Goal: Check status

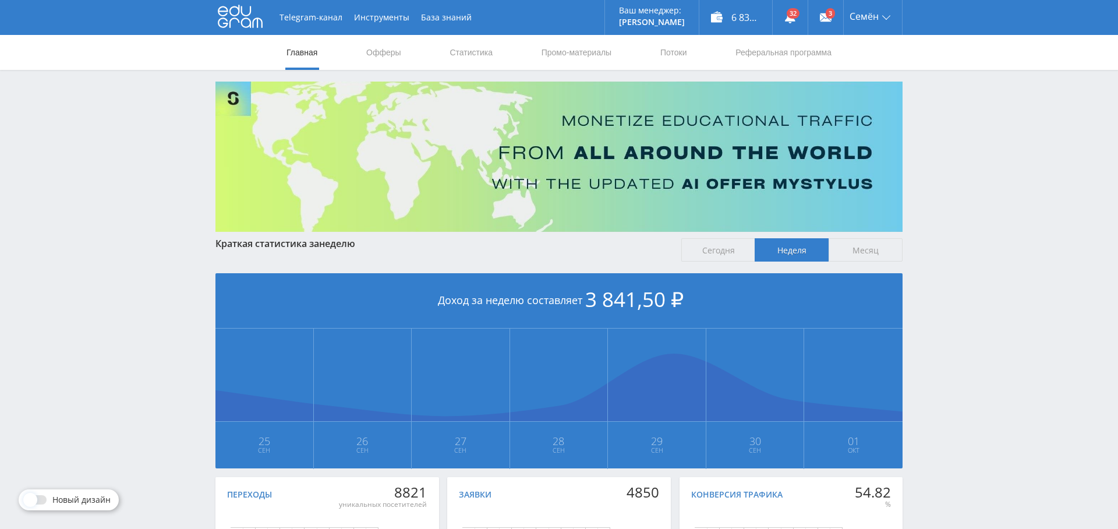
click at [500, 52] on nav "Главная Офферы Статистика Промо-материалы Потоки Реферальная программа" at bounding box center [559, 52] width 548 height 35
click at [483, 52] on link "Статистика" at bounding box center [471, 52] width 45 height 35
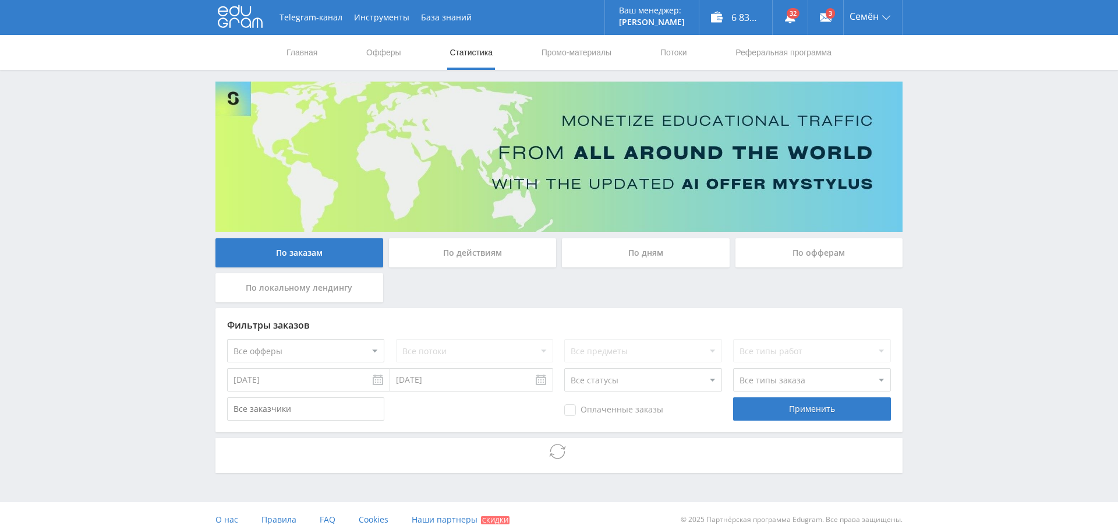
click at [659, 255] on div "По дням" at bounding box center [646, 252] width 168 height 29
click at [0, 0] on input "По дням" at bounding box center [0, 0] width 0 height 0
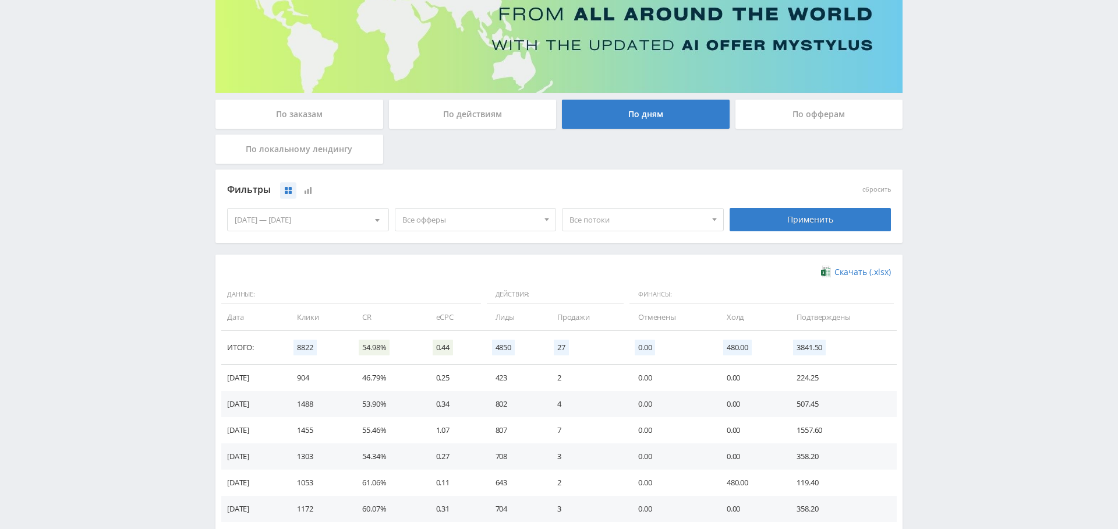
scroll to position [142, 0]
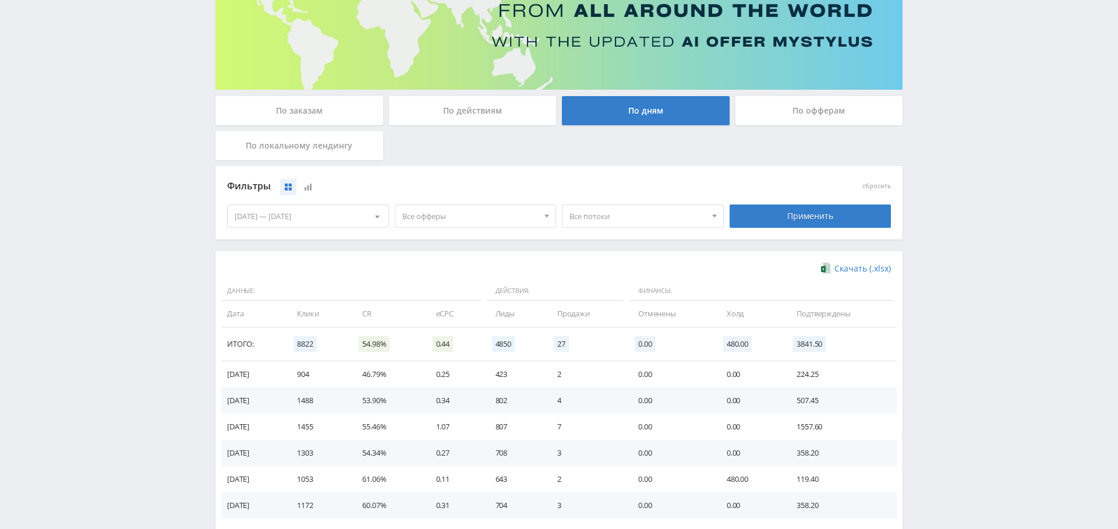
click at [624, 219] on span "Все потоки" at bounding box center [638, 216] width 136 height 22
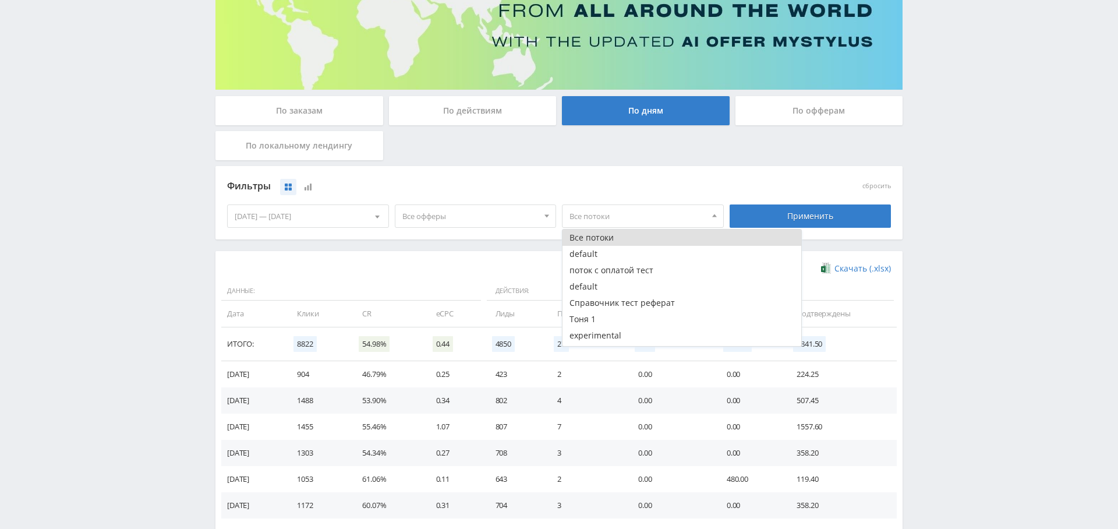
click at [457, 214] on span "Все офферы" at bounding box center [471, 216] width 136 height 22
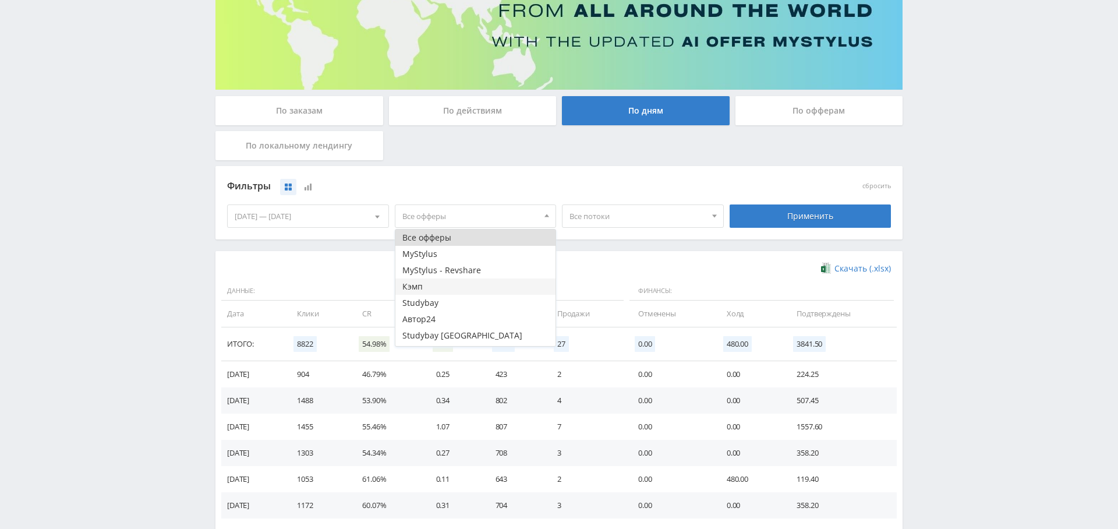
click at [447, 289] on button "Кэмп" at bounding box center [476, 286] width 161 height 16
drag, startPoint x: 761, startPoint y: 210, endPoint x: 749, endPoint y: 232, distance: 24.5
click at [761, 210] on div "Применить" at bounding box center [811, 215] width 162 height 23
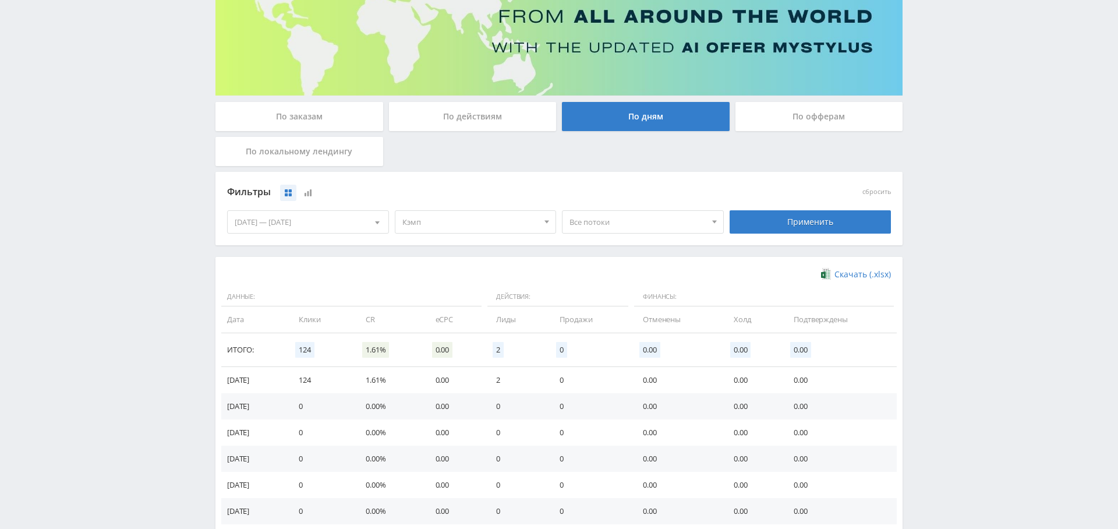
scroll to position [172, 0]
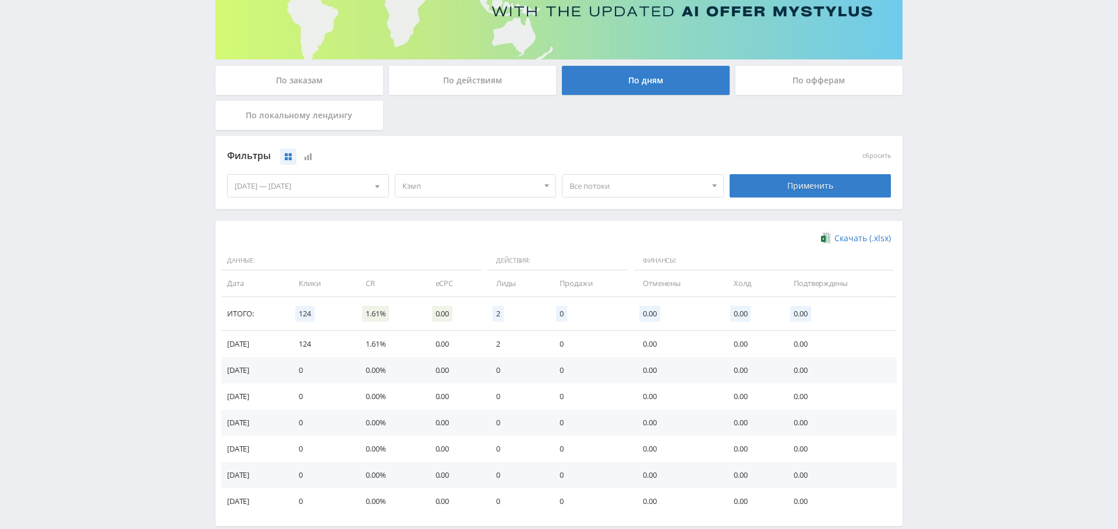
click at [290, 86] on div "По заказам" at bounding box center [300, 80] width 168 height 29
click at [0, 0] on input "По заказам" at bounding box center [0, 0] width 0 height 0
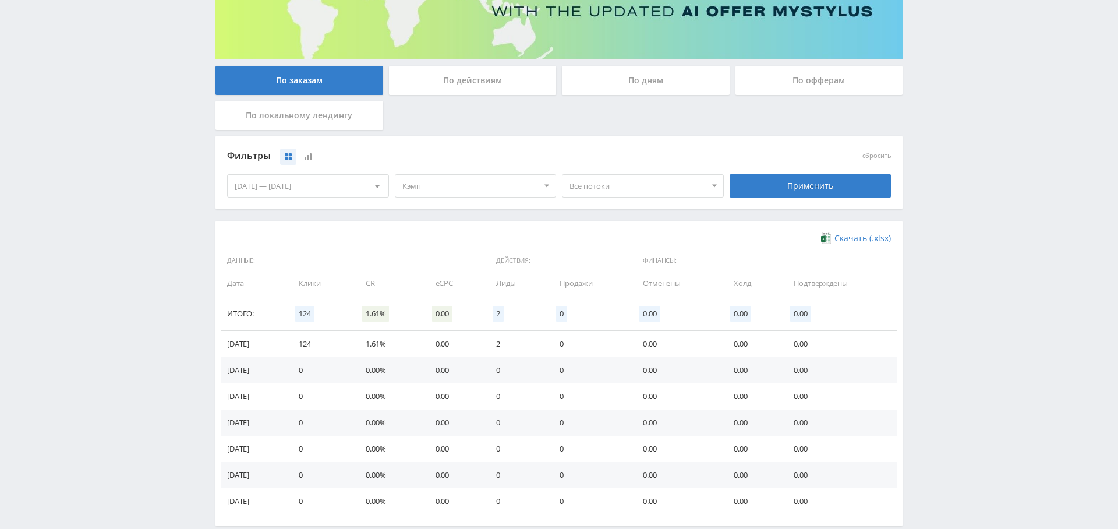
scroll to position [8, 0]
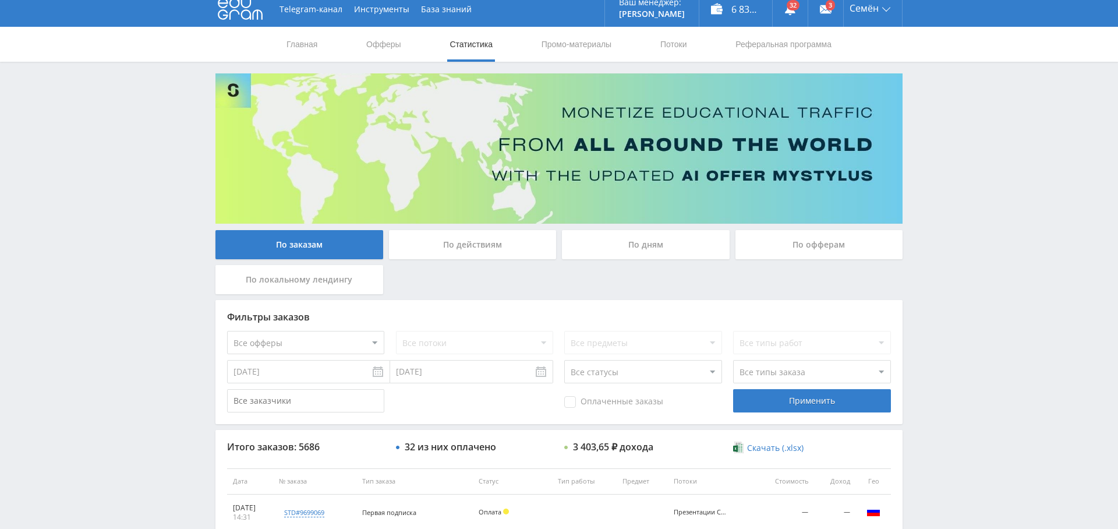
click at [331, 338] on select "Все офферы MyStylus MyStylus - Revshare Кэмп Studybay Автор24 Studybay Brazil S…" at bounding box center [305, 342] width 157 height 23
select select "340"
click at [814, 408] on div "Применить" at bounding box center [811, 400] width 157 height 23
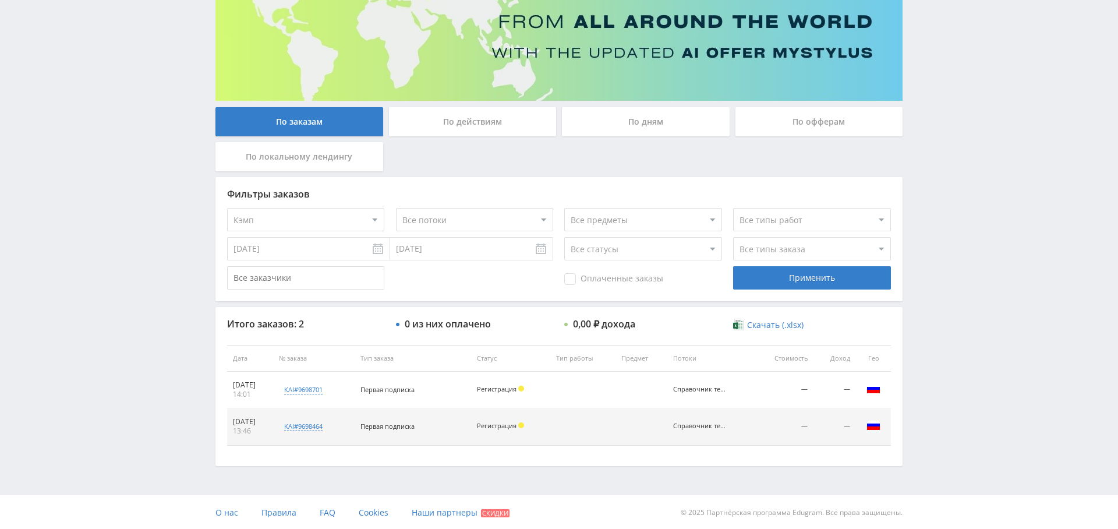
scroll to position [0, 0]
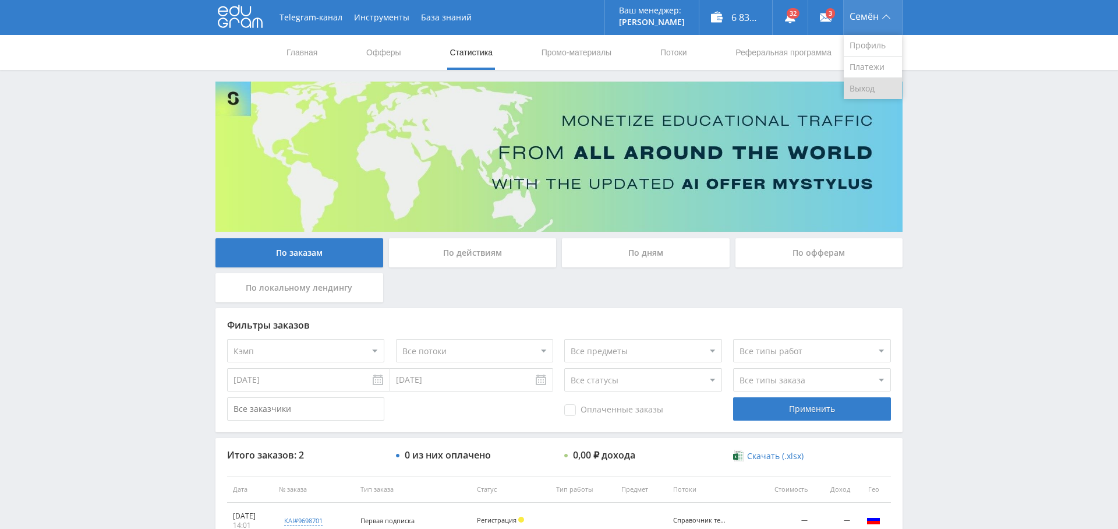
click at [875, 80] on link "Выход" at bounding box center [873, 88] width 58 height 21
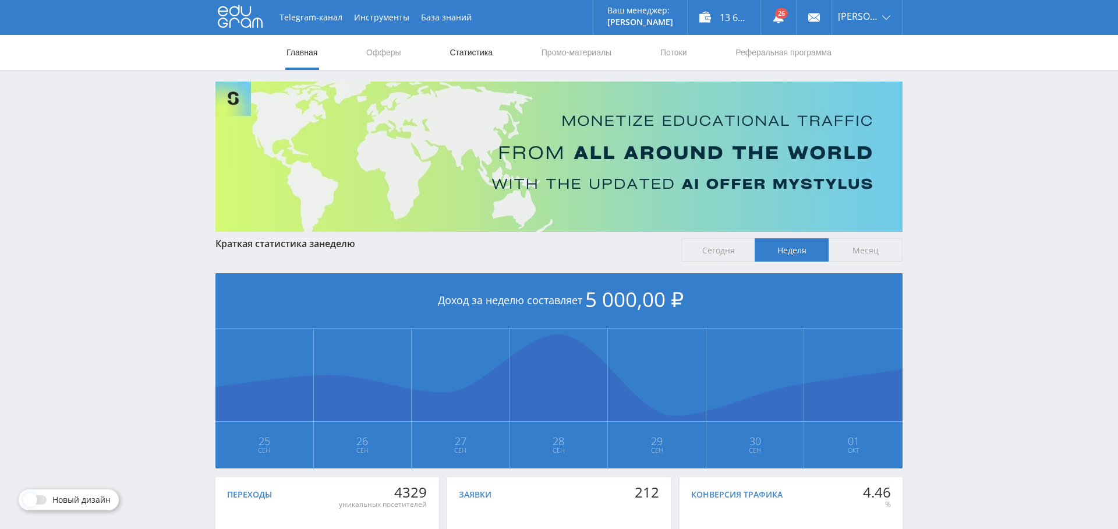
click at [472, 46] on link "Статистика" at bounding box center [471, 52] width 45 height 35
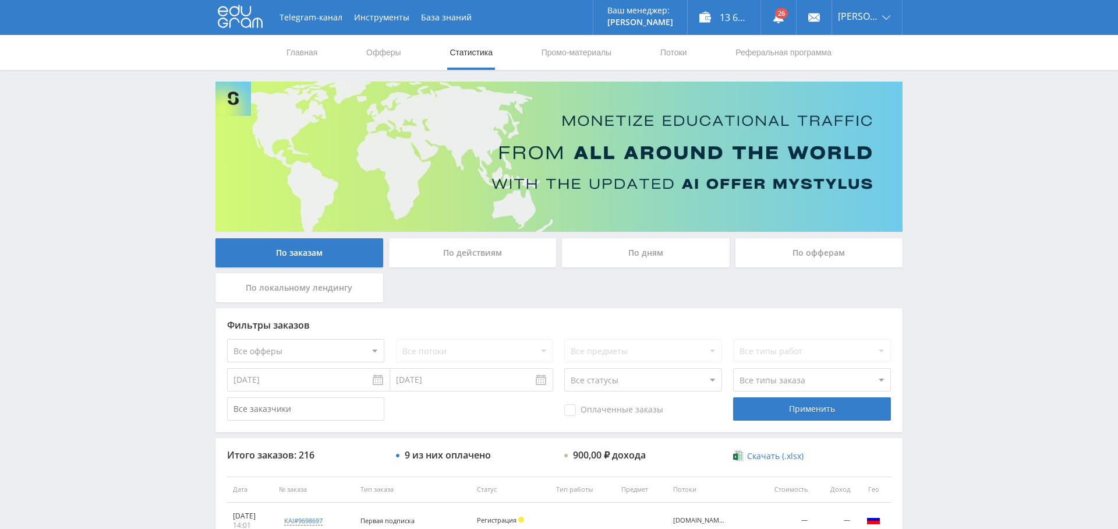
click at [638, 255] on div "По дням" at bounding box center [646, 252] width 168 height 29
click at [0, 0] on input "По дням" at bounding box center [0, 0] width 0 height 0
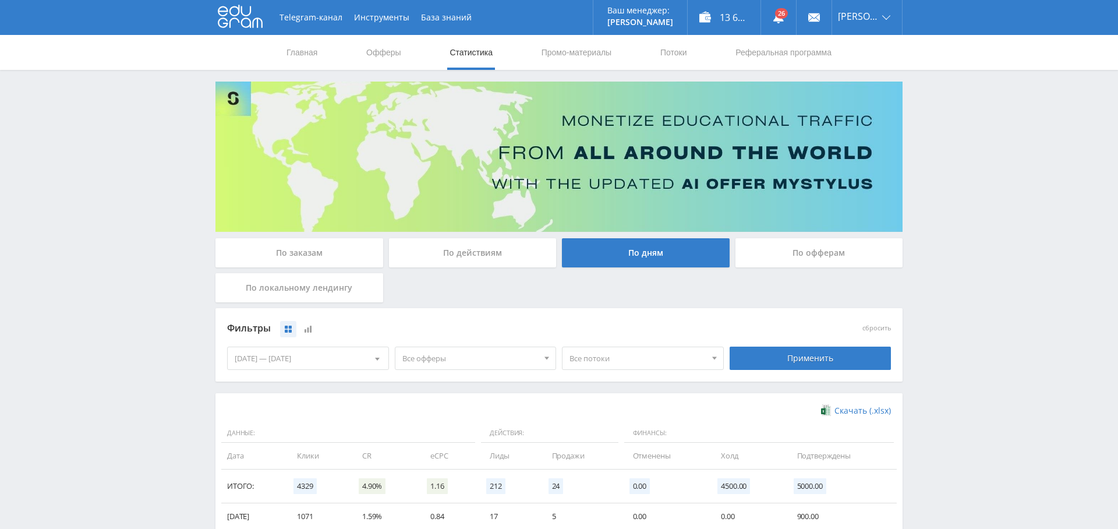
scroll to position [101, 0]
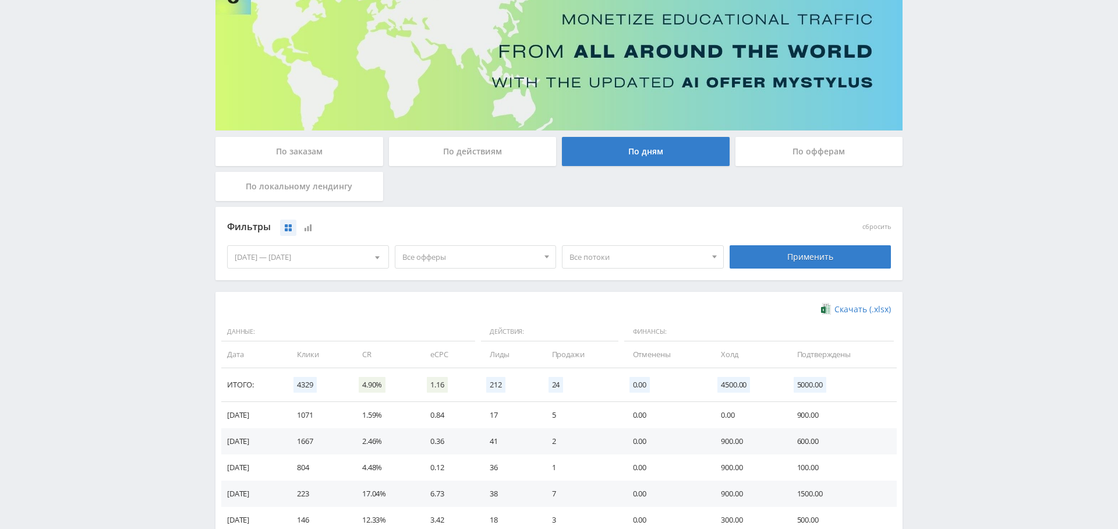
click at [464, 255] on span "Все офферы" at bounding box center [471, 257] width 136 height 22
click at [455, 327] on button "Кэмп" at bounding box center [476, 327] width 161 height 16
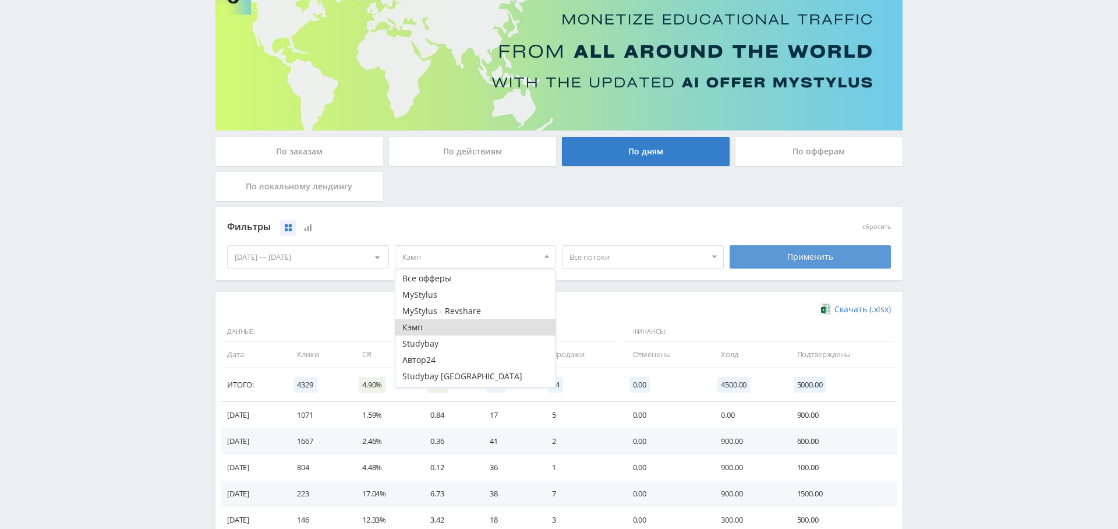
click at [818, 262] on div "Применить" at bounding box center [811, 256] width 162 height 23
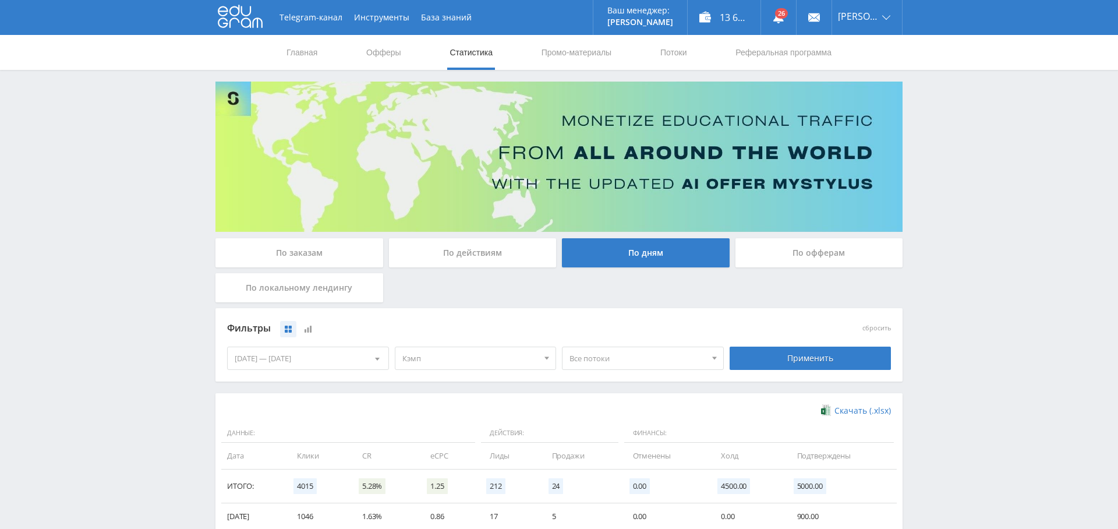
scroll to position [226, 0]
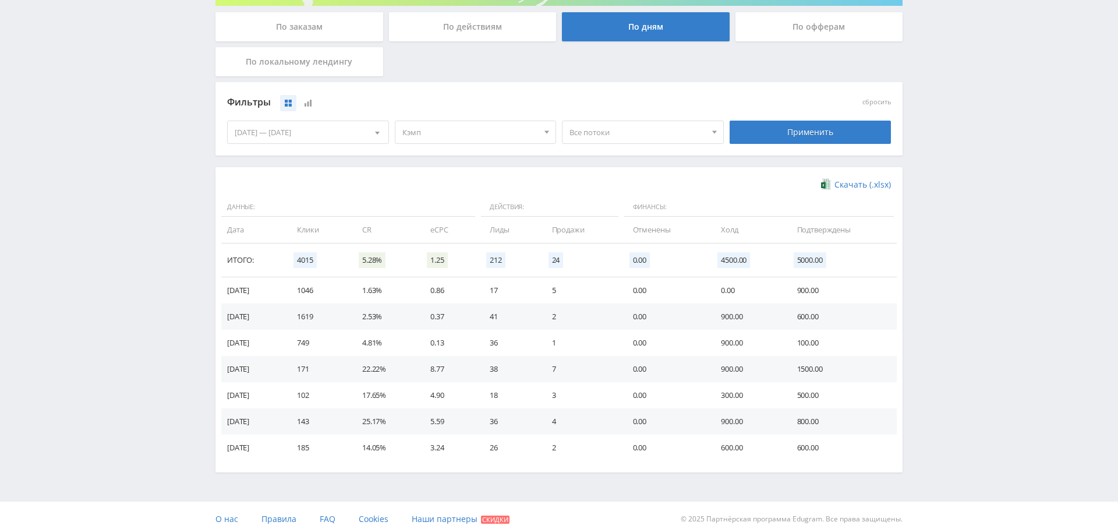
click at [589, 133] on span "Все потоки" at bounding box center [638, 132] width 136 height 22
click at [599, 165] on button "Виджет Кампус" at bounding box center [643, 170] width 161 height 16
click at [774, 137] on div "Применить" at bounding box center [811, 132] width 162 height 23
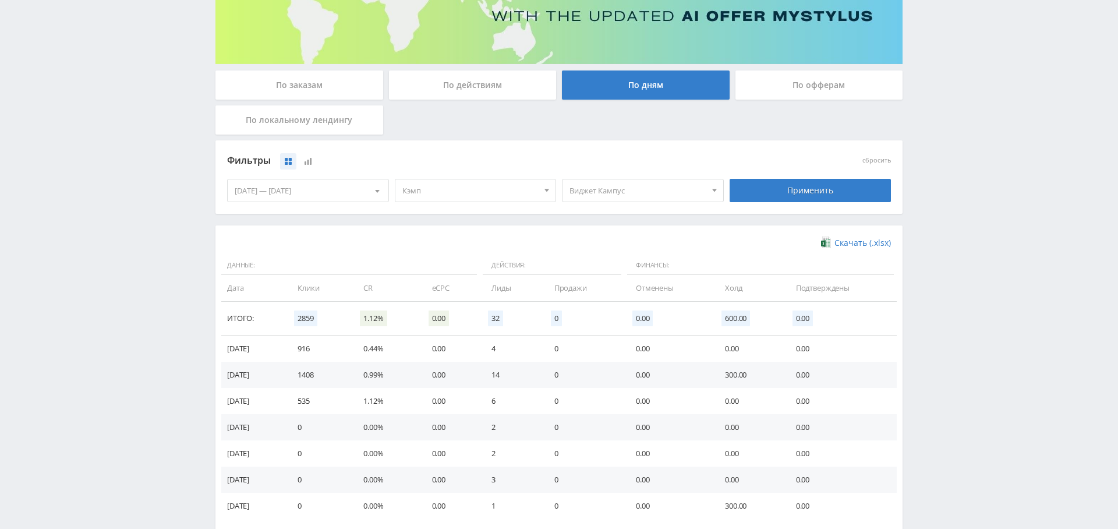
scroll to position [232, 0]
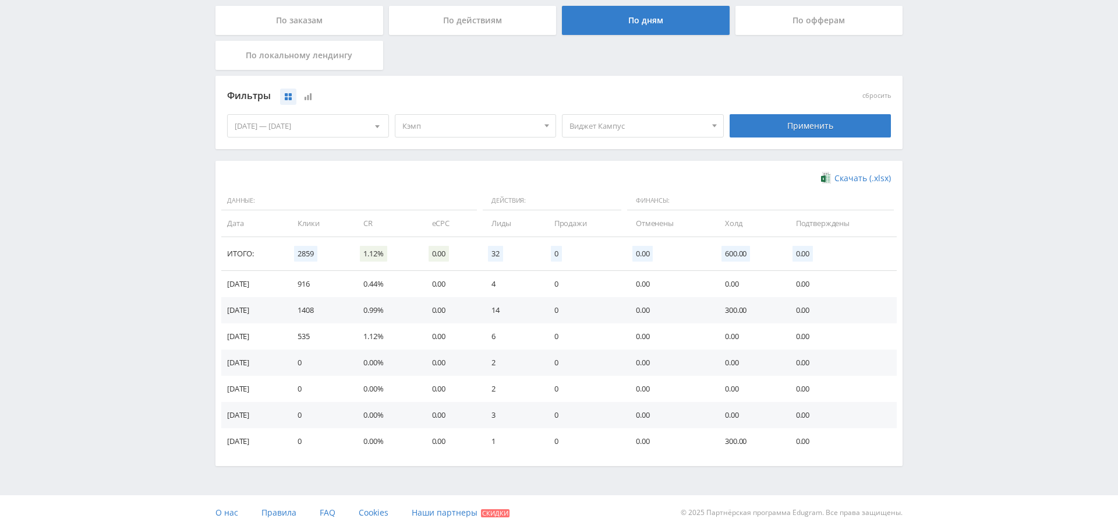
click at [613, 126] on span "Виджет Кампус" at bounding box center [638, 126] width 136 height 22
click at [613, 147] on button "Все потоки" at bounding box center [643, 147] width 161 height 16
click at [613, 165] on button "Виджет Кампус" at bounding box center [643, 164] width 161 height 16
click at [609, 149] on button "Все потоки" at bounding box center [643, 147] width 161 height 16
click at [830, 132] on div "Применить" at bounding box center [811, 125] width 162 height 23
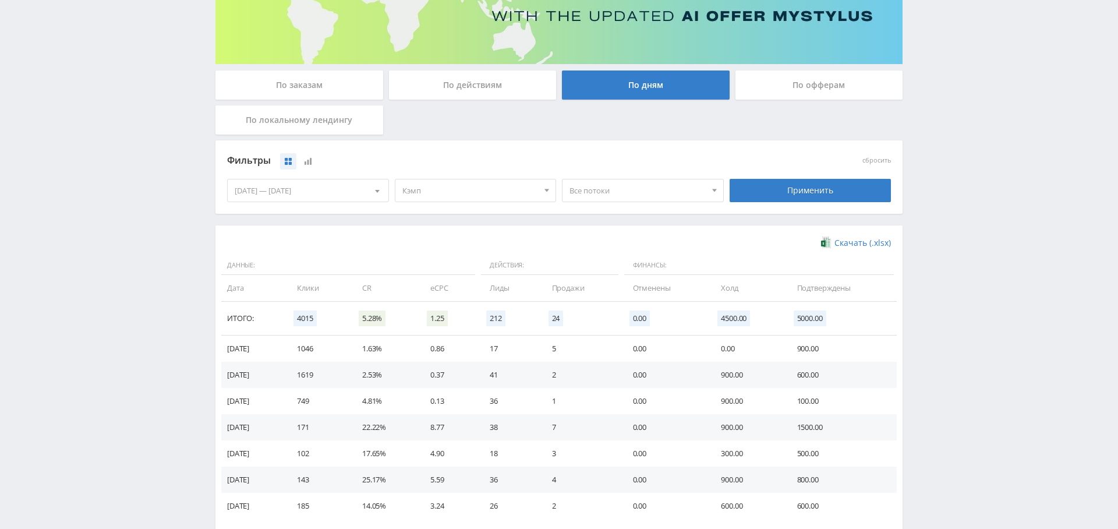
scroll to position [0, 0]
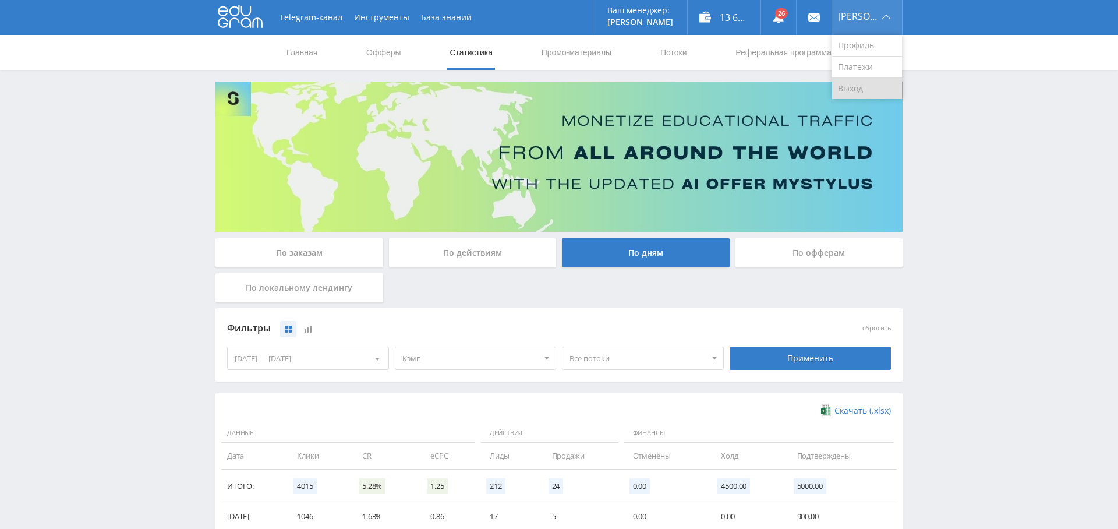
click at [869, 90] on link "Выход" at bounding box center [867, 88] width 70 height 21
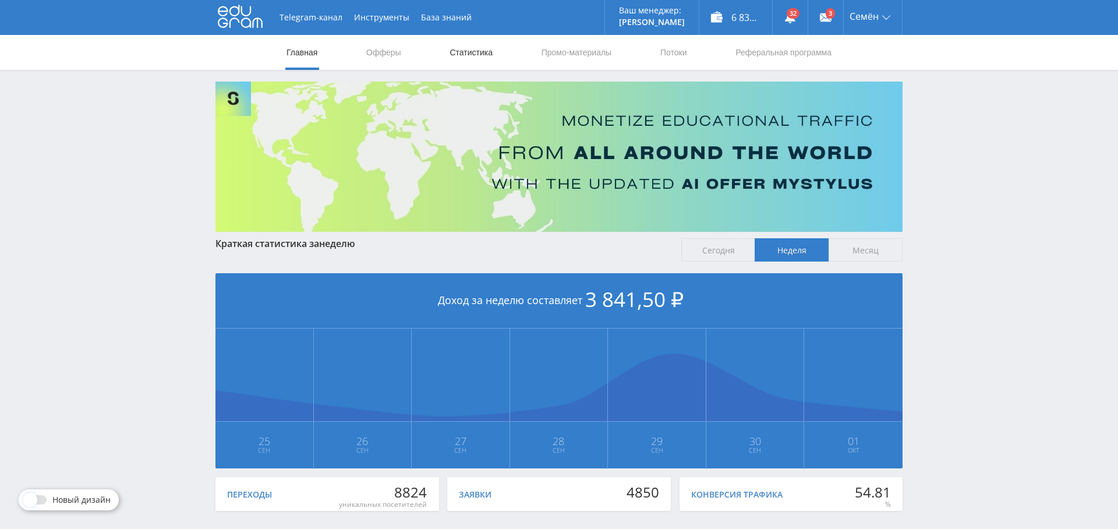
click at [469, 47] on link "Статистика" at bounding box center [471, 52] width 45 height 35
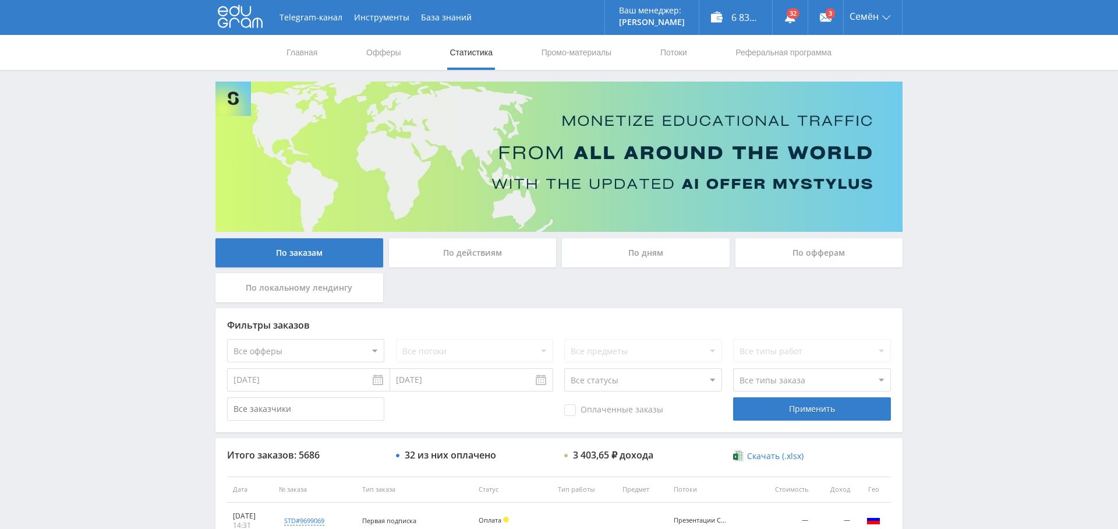
click at [585, 412] on span "Оплаченные заказы" at bounding box center [613, 410] width 99 height 12
click at [0, 0] on input "Оплаченные заказы" at bounding box center [0, 0] width 0 height 0
drag, startPoint x: 809, startPoint y: 401, endPoint x: 780, endPoint y: 425, distance: 38.0
click at [809, 401] on div "Применить" at bounding box center [811, 408] width 157 height 23
click at [865, 87] on link "Выход" at bounding box center [873, 88] width 58 height 21
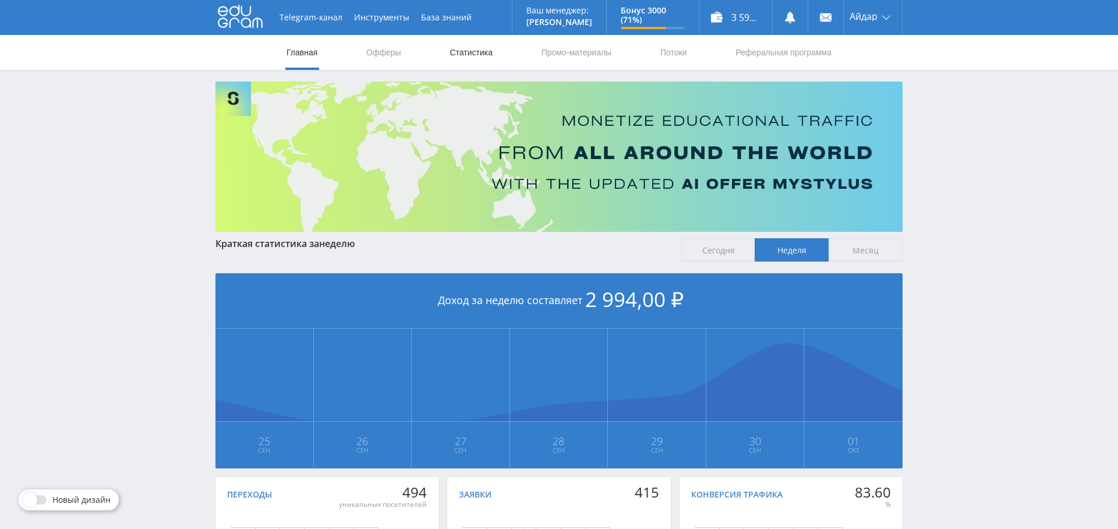
click at [489, 55] on link "Статистика" at bounding box center [471, 52] width 45 height 35
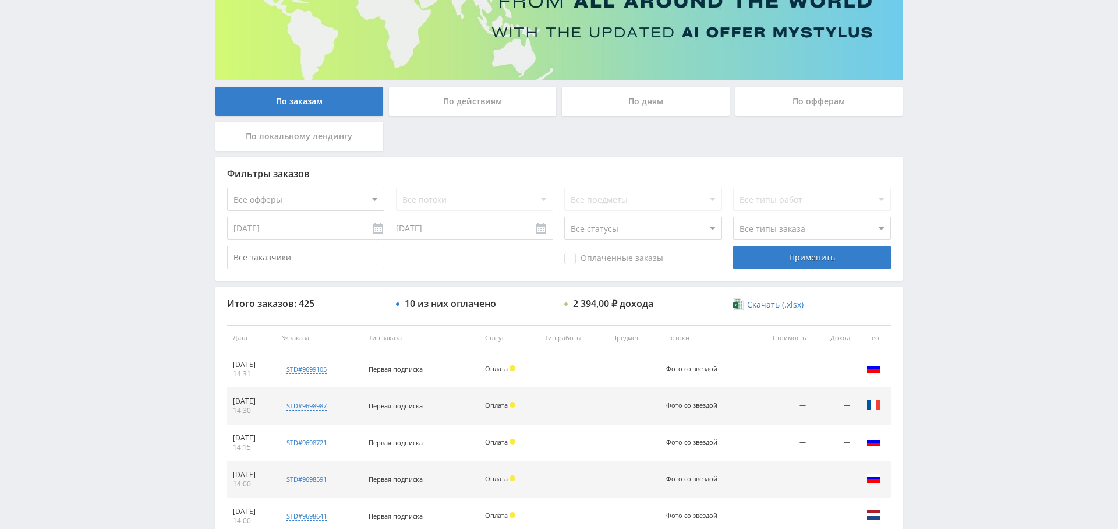
scroll to position [119, 0]
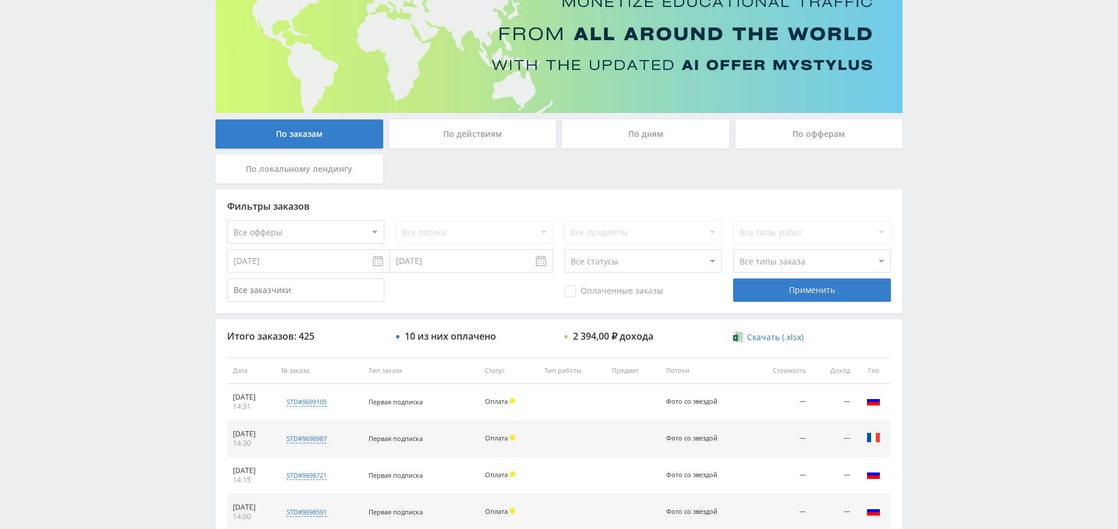
click at [648, 140] on div "По дням" at bounding box center [646, 133] width 168 height 29
click at [0, 0] on input "По дням" at bounding box center [0, 0] width 0 height 0
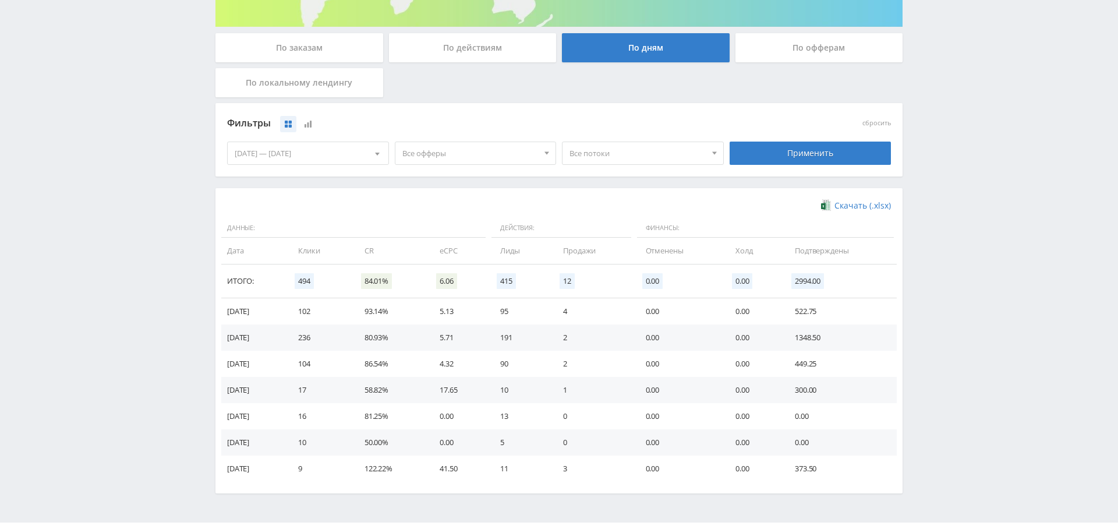
scroll to position [232, 0]
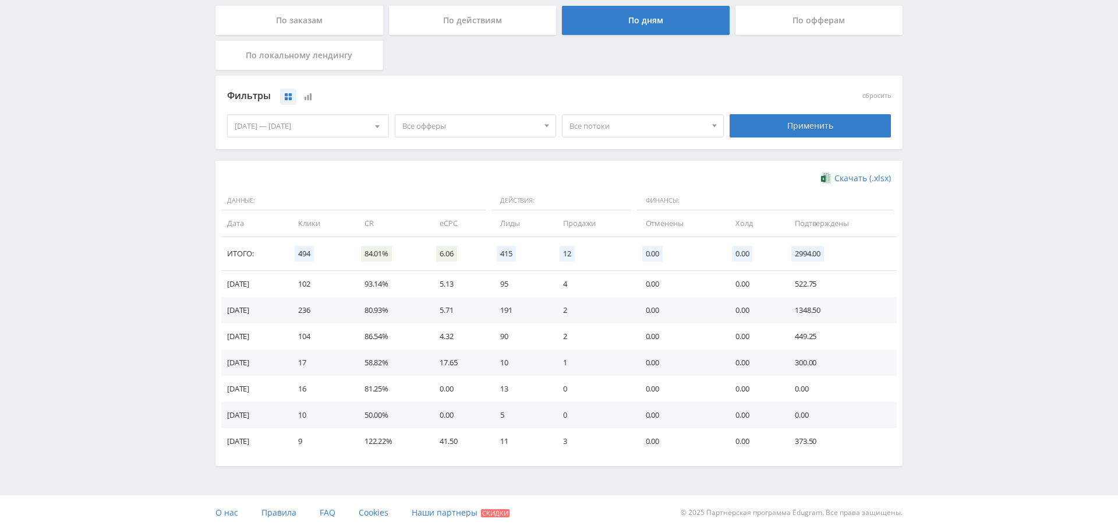
click at [421, 127] on span "Все офферы" at bounding box center [471, 126] width 136 height 22
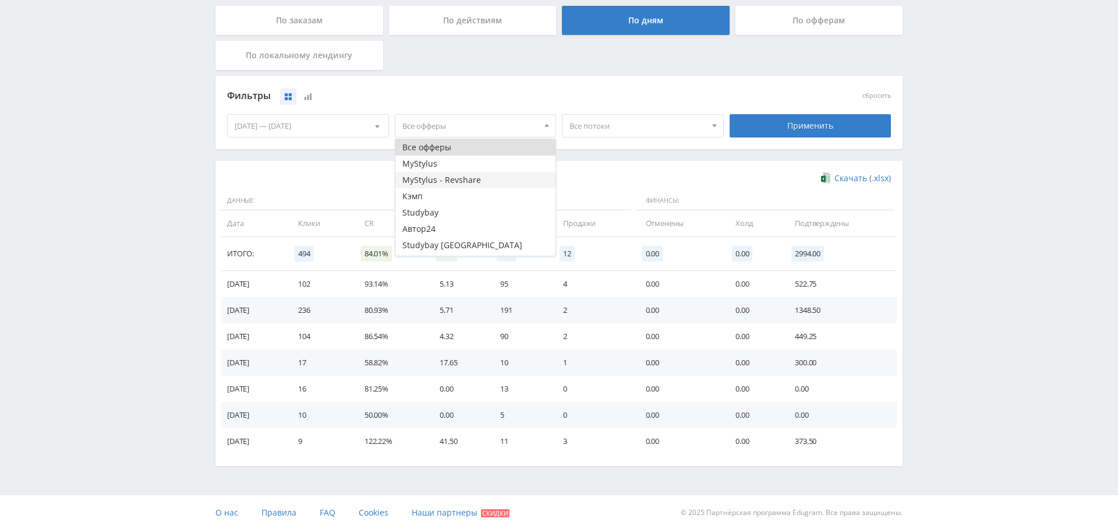
scroll to position [14, 0]
click at [446, 249] on button "Study AI (RevShare)" at bounding box center [476, 247] width 161 height 16
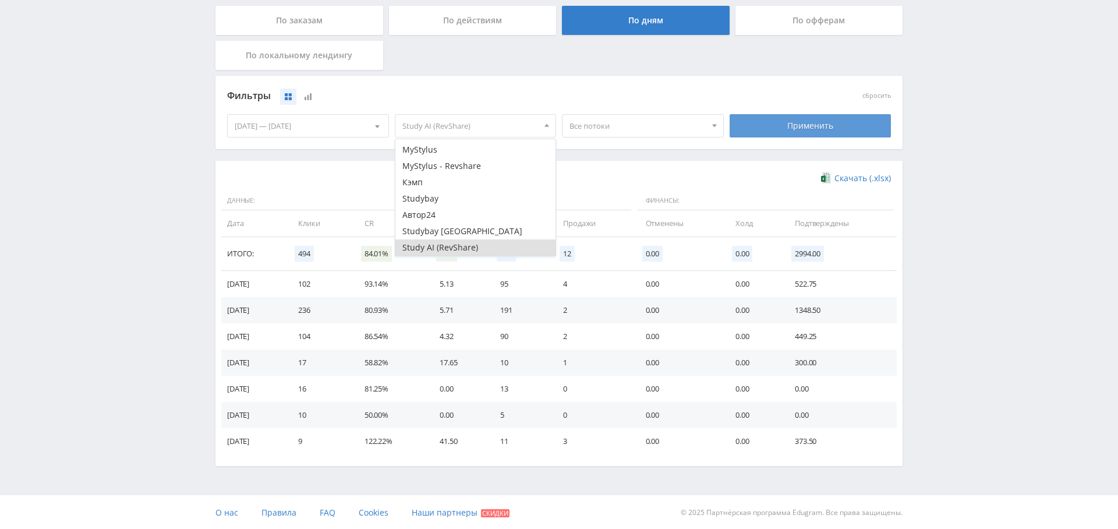
drag, startPoint x: 804, startPoint y: 122, endPoint x: 708, endPoint y: 199, distance: 122.6
click at [804, 122] on div "Применить" at bounding box center [811, 125] width 162 height 23
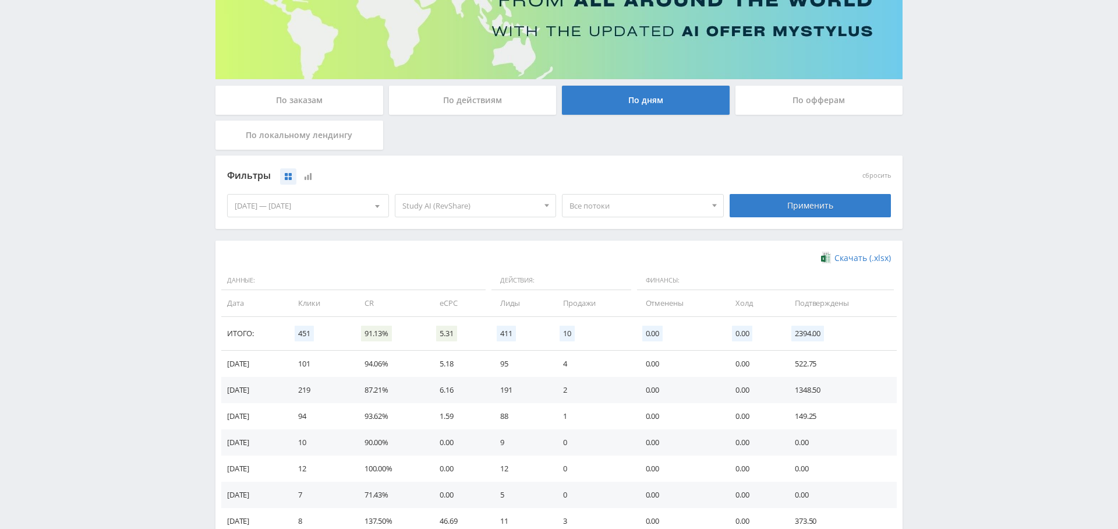
scroll to position [232, 0]
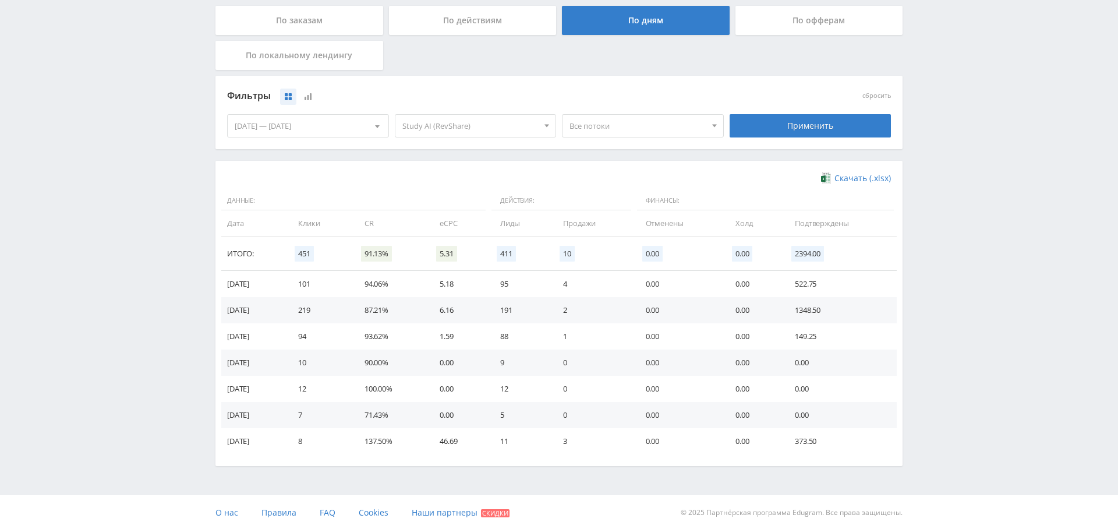
click at [307, 129] on div "[DATE] — [DATE]" at bounding box center [308, 126] width 161 height 22
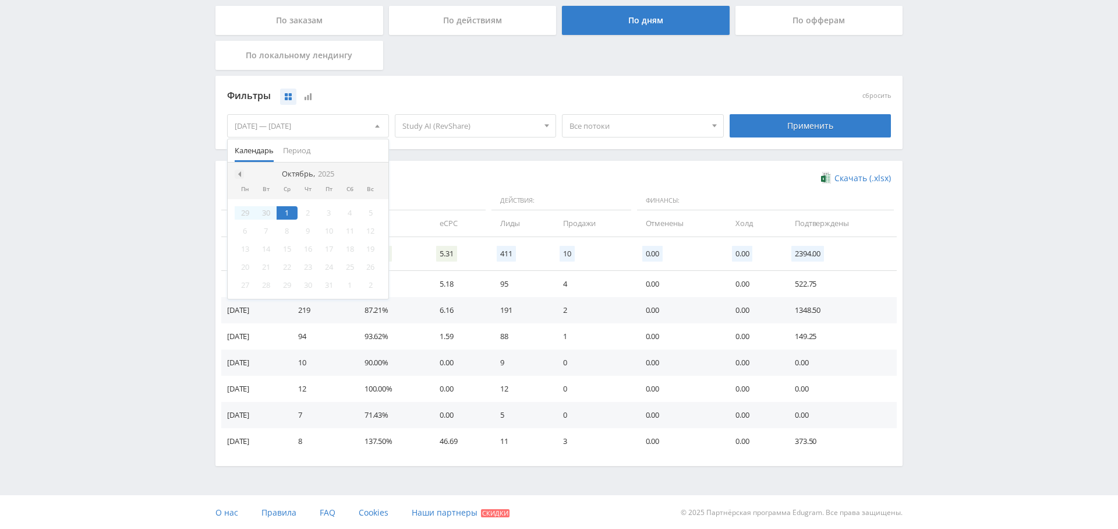
click at [240, 173] on span at bounding box center [238, 174] width 6 height 6
click at [245, 206] on div "1" at bounding box center [245, 212] width 21 height 13
click at [377, 174] on span at bounding box center [376, 174] width 6 height 6
click at [288, 210] on div "1" at bounding box center [287, 212] width 21 height 13
drag, startPoint x: 793, startPoint y: 121, endPoint x: 668, endPoint y: 232, distance: 167.9
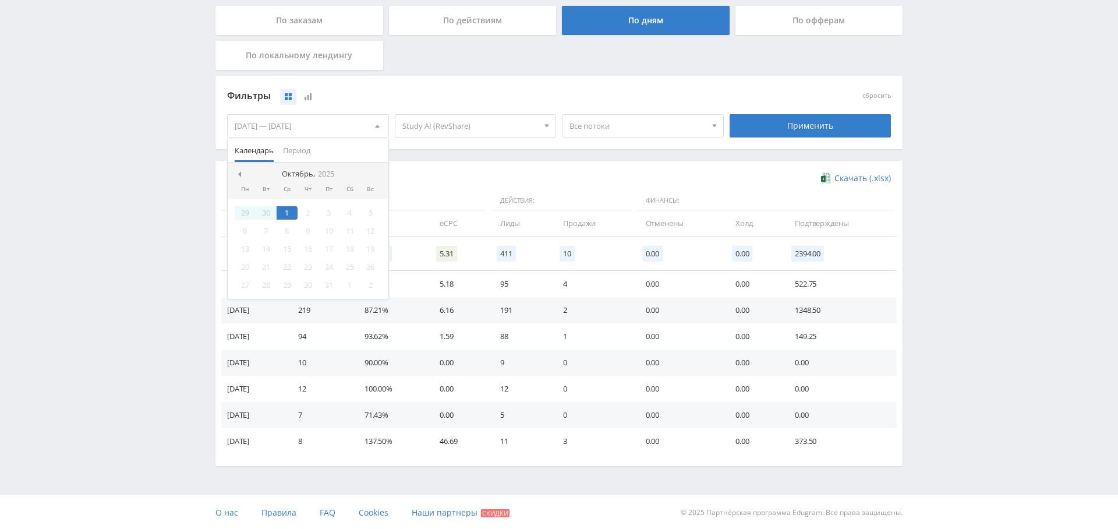
click at [793, 121] on div "Применить" at bounding box center [811, 125] width 162 height 23
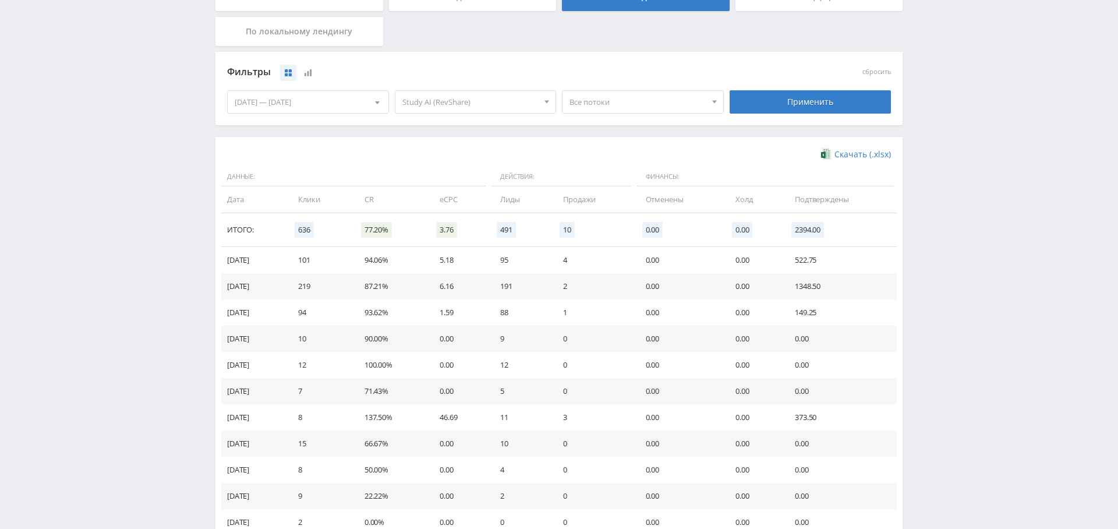
scroll to position [216, 0]
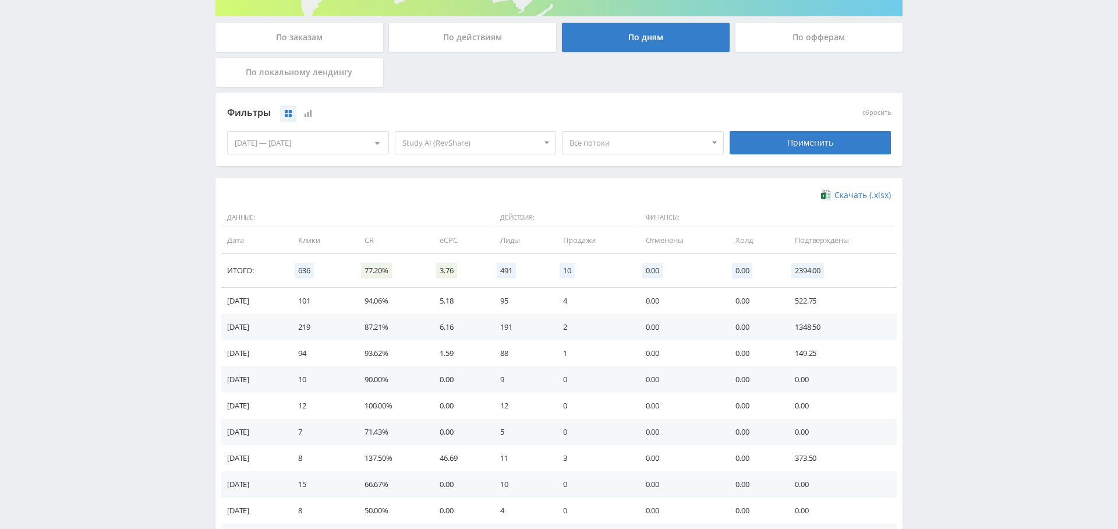
click at [310, 39] on div "По заказам" at bounding box center [300, 37] width 168 height 29
click at [0, 0] on input "По заказам" at bounding box center [0, 0] width 0 height 0
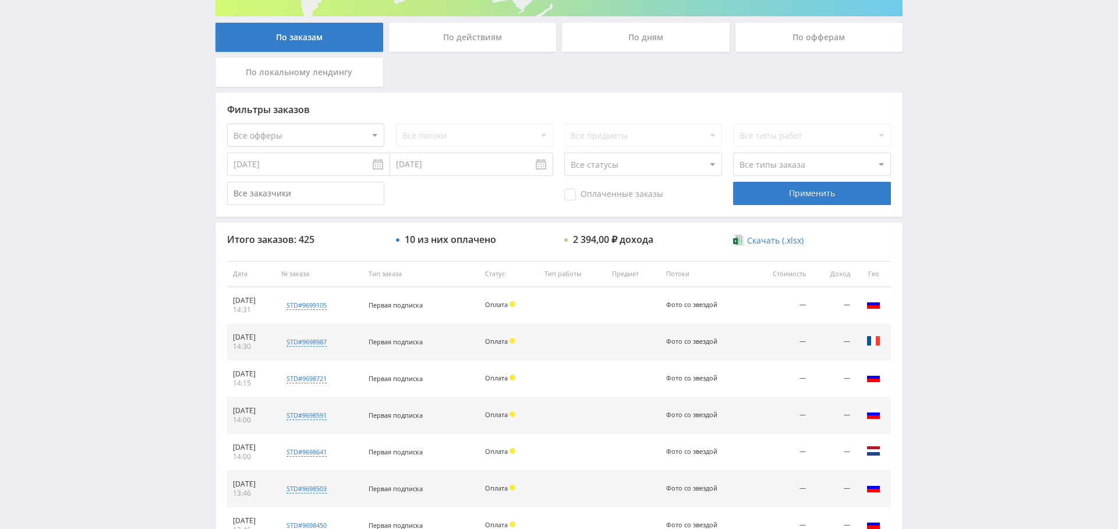
click at [617, 196] on span "Оплаченные заказы" at bounding box center [613, 195] width 99 height 12
click at [0, 0] on input "Оплаченные заказы" at bounding box center [0, 0] width 0 height 0
click at [781, 193] on div "Применить" at bounding box center [811, 193] width 157 height 23
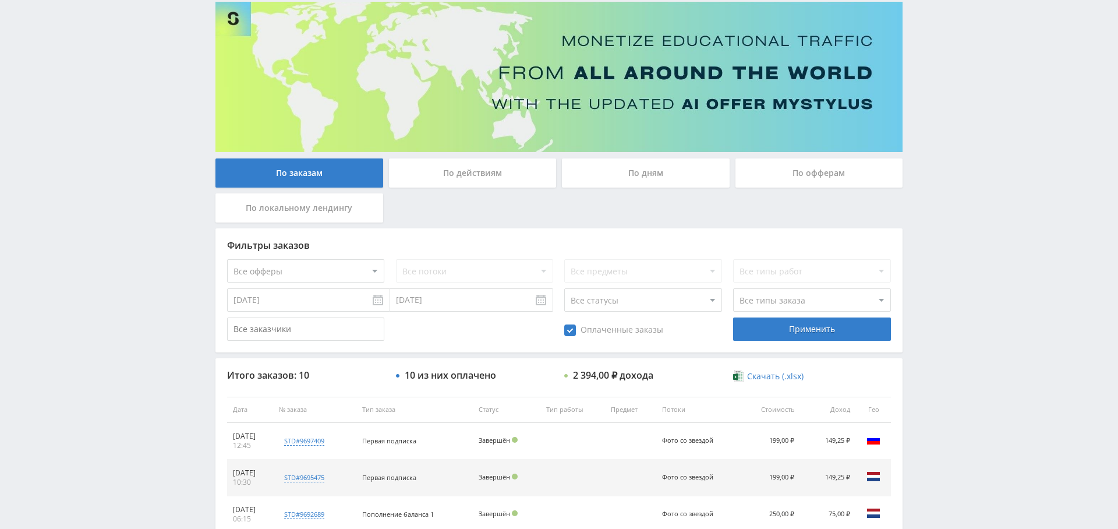
scroll to position [0, 0]
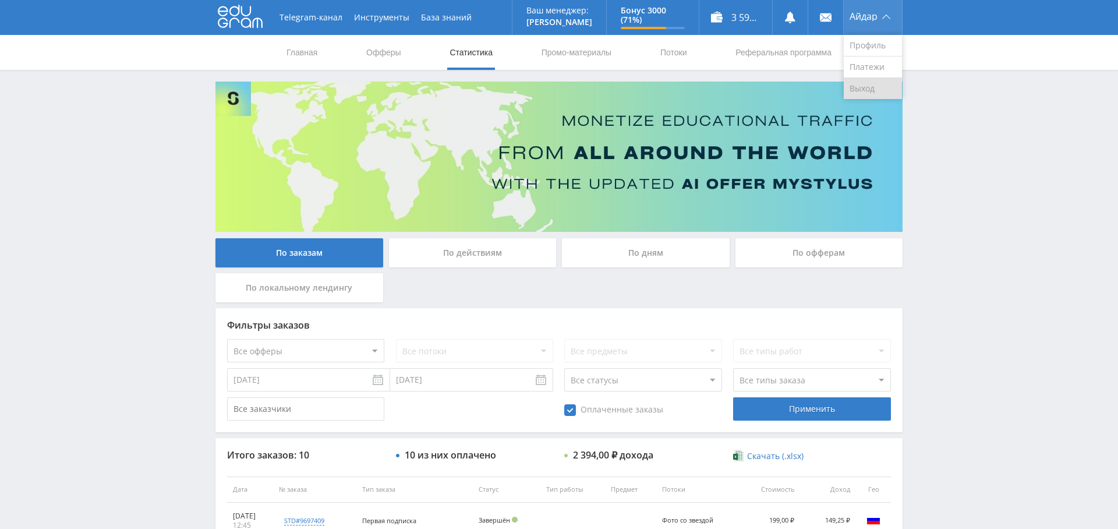
click at [868, 87] on link "Выход" at bounding box center [873, 88] width 58 height 21
